Goal: Navigation & Orientation: Find specific page/section

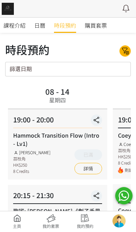
scroll to position [277, 0]
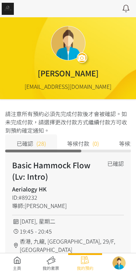
click at [13, 257] on link at bounding box center [17, 263] width 34 height 15
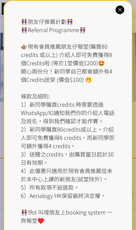
click at [124, 10] on div at bounding box center [119, 10] width 9 height 9
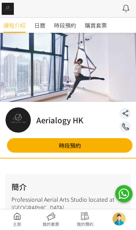
click at [120, 9] on icon at bounding box center [126, 8] width 12 height 9
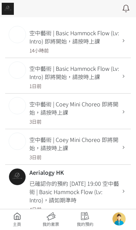
click at [15, 223] on link at bounding box center [17, 219] width 34 height 15
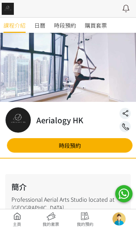
click at [71, 27] on span "時段預約" at bounding box center [65, 25] width 22 height 8
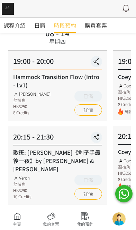
scroll to position [59, 0]
